Goal: Manage account settings

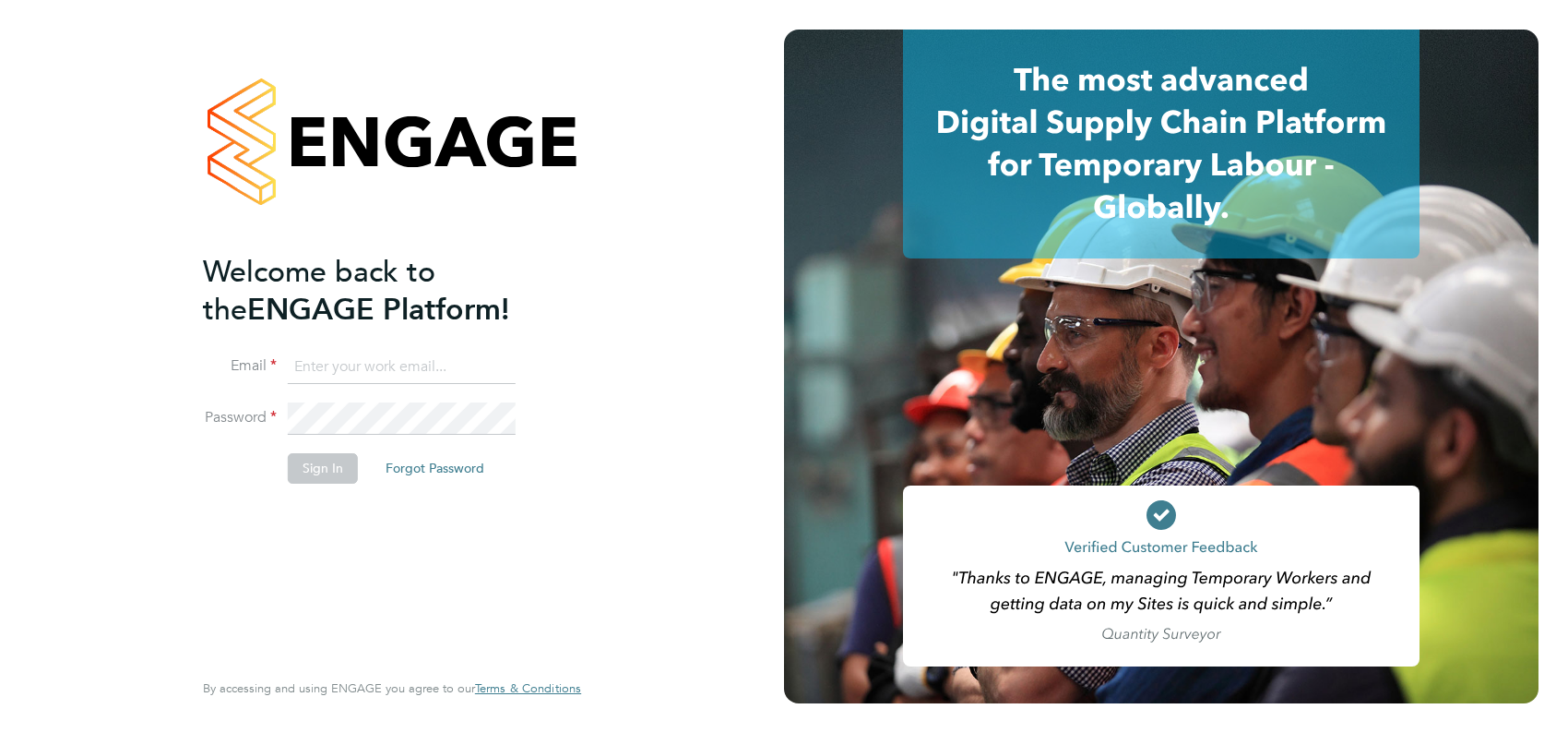
type input "[PERSON_NAME][EMAIL_ADDRESS][PERSON_NAME][DOMAIN_NAME]"
click at [319, 466] on button "Sign In" at bounding box center [322, 468] width 70 height 30
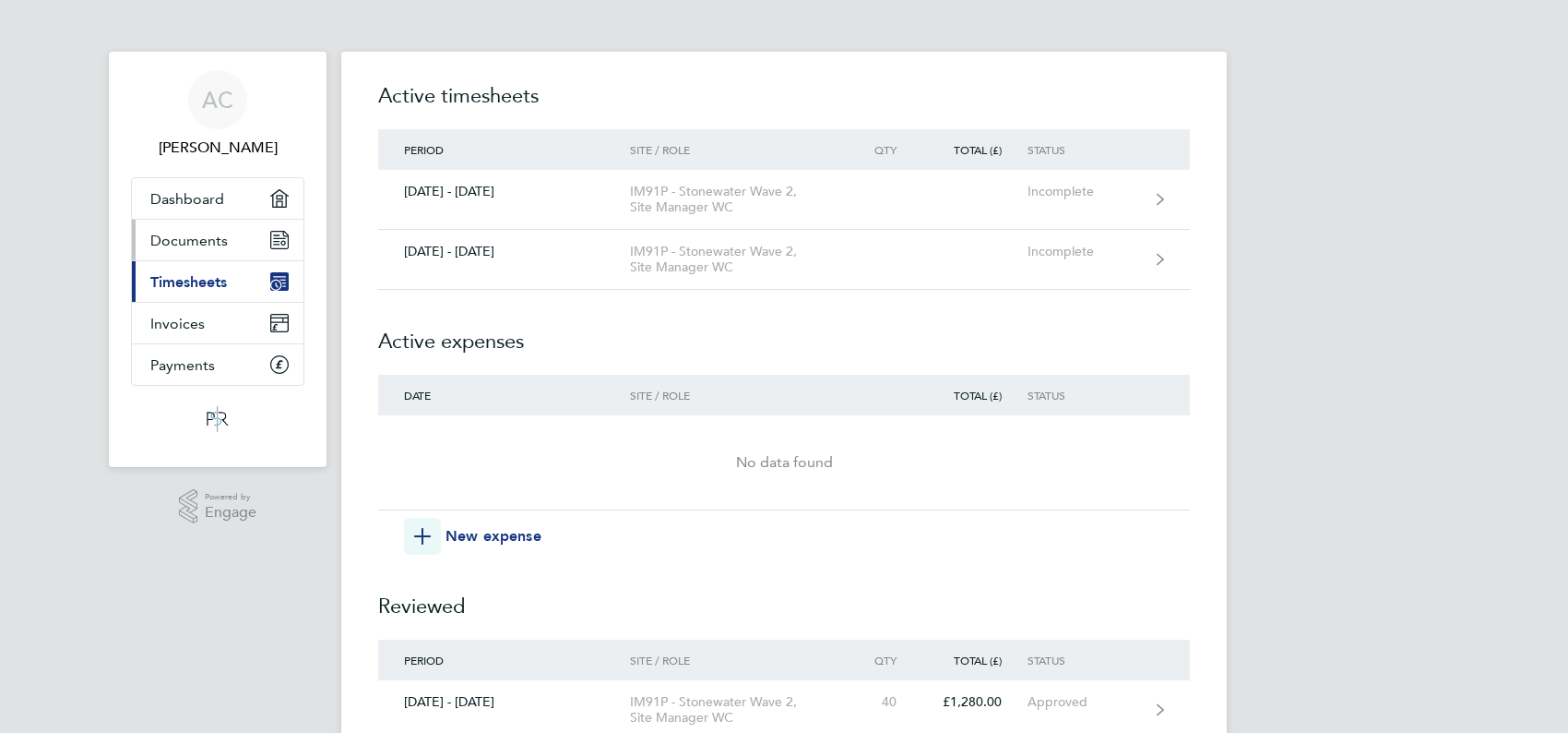
click at [201, 244] on span "Documents" at bounding box center [189, 240] width 77 height 18
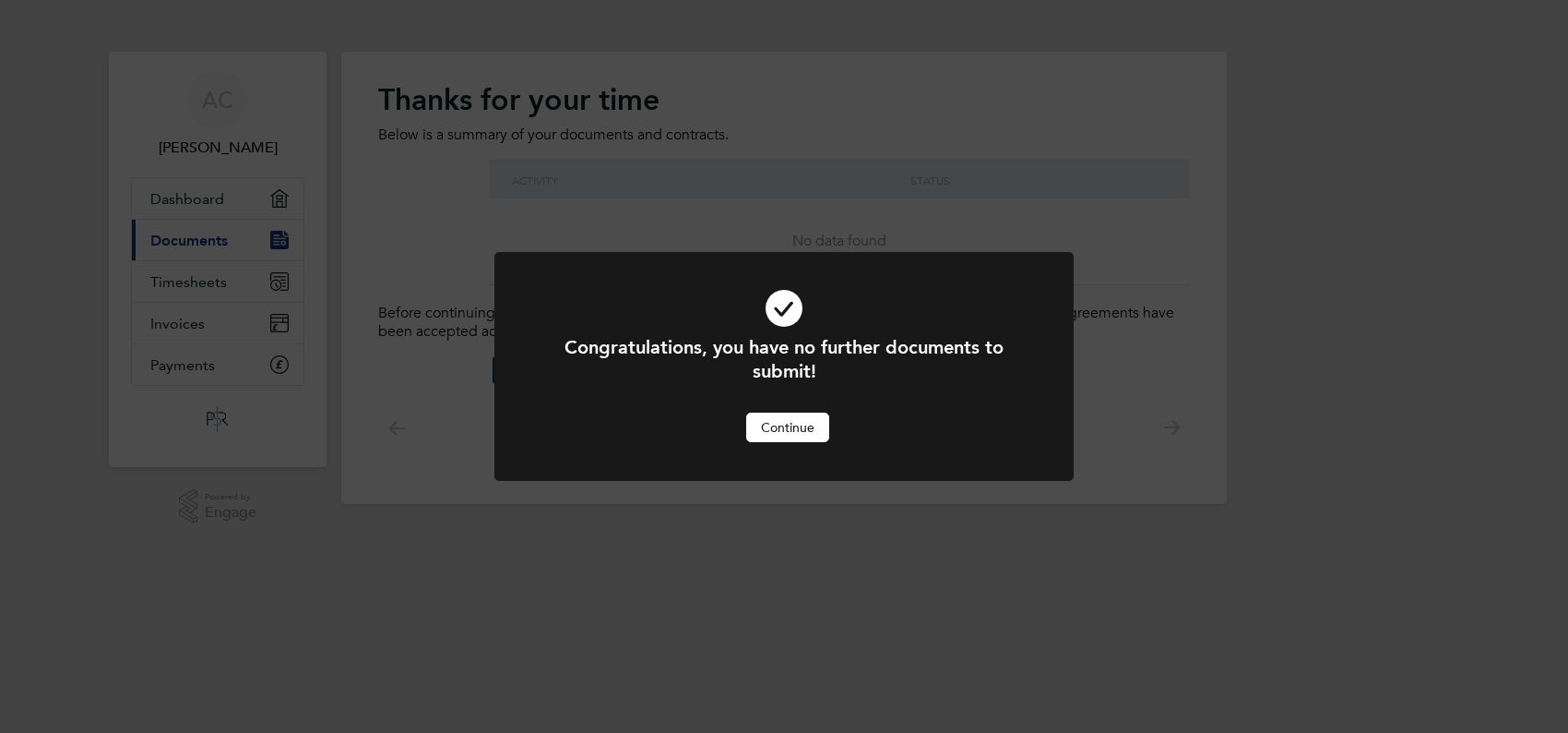
click at [800, 427] on button "Continue" at bounding box center [788, 428] width 83 height 30
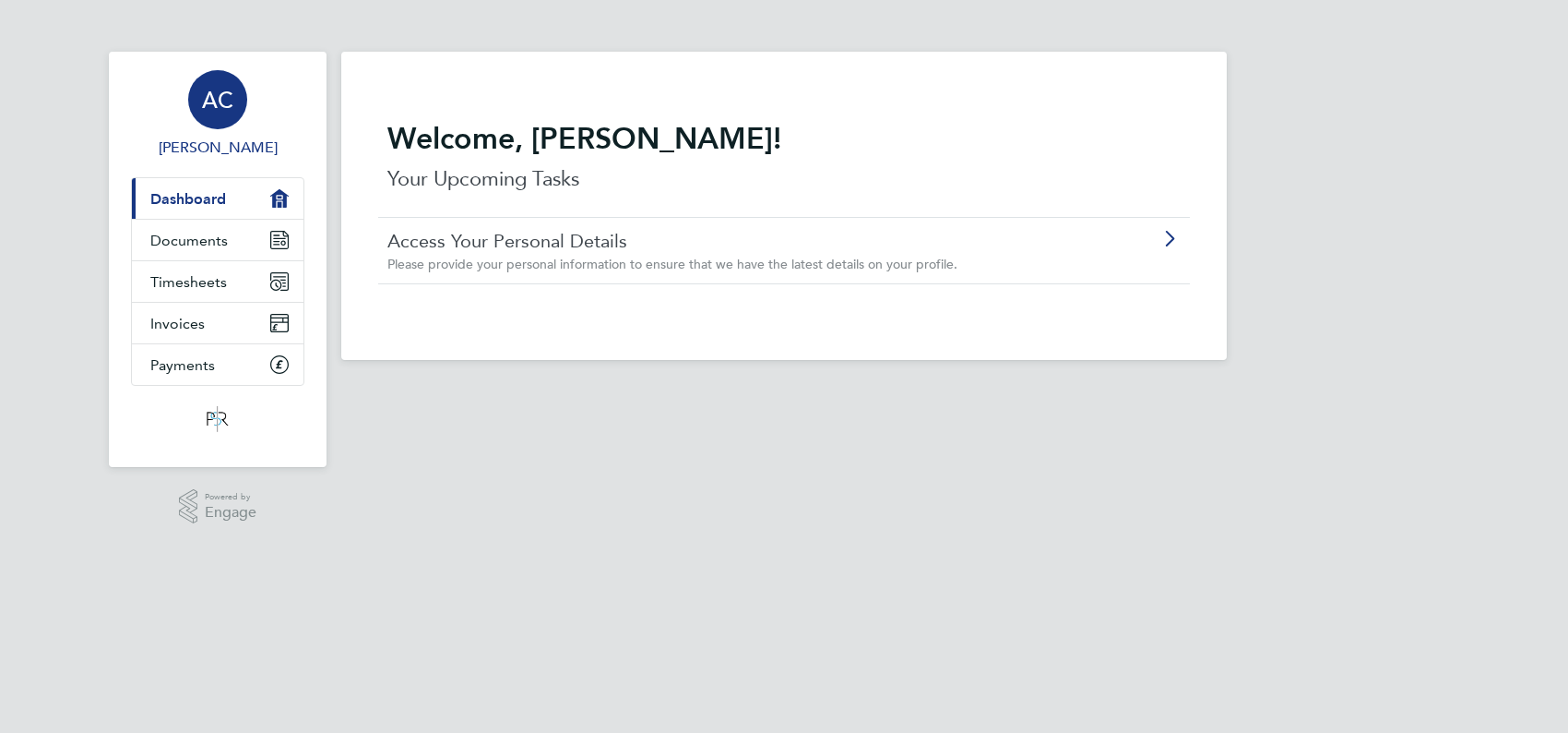
click at [218, 100] on span "AC" at bounding box center [218, 100] width 32 height 24
